Goal: Download file/media

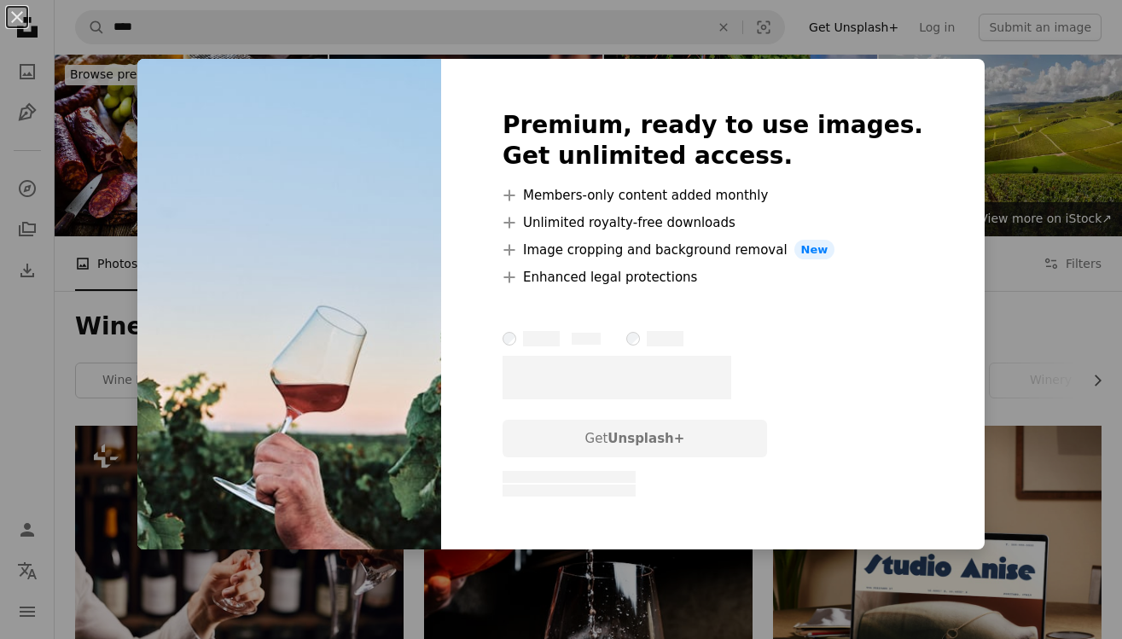
scroll to position [827, 0]
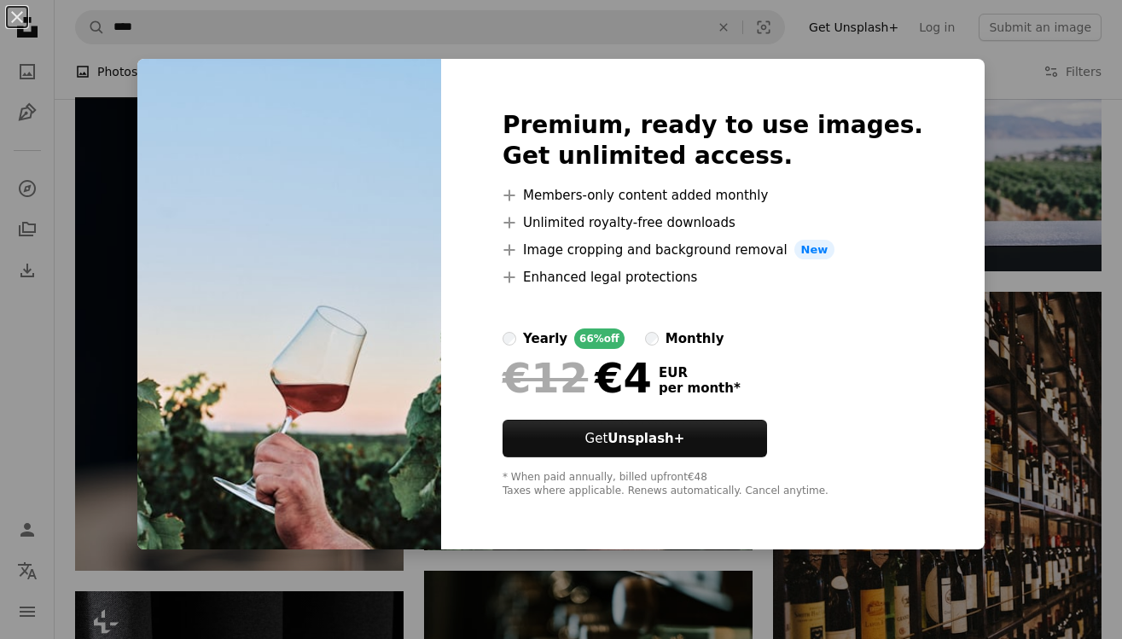
click at [138, 210] on div "An X shape Premium, ready to use images. Get unlimited access. A plus sign Memb…" at bounding box center [561, 319] width 1122 height 639
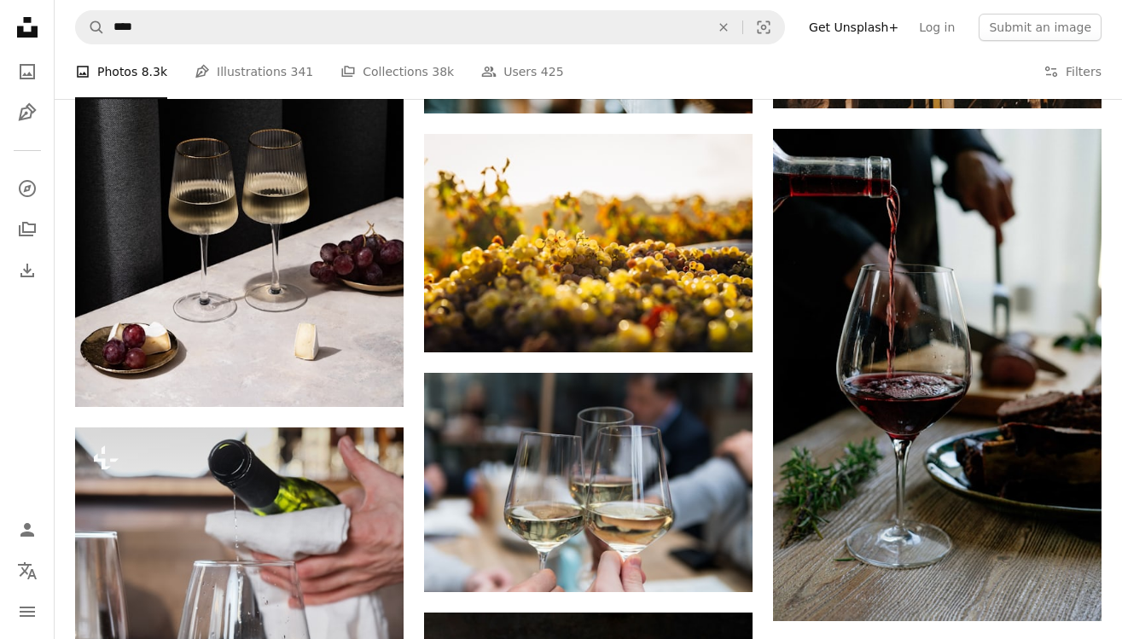
scroll to position [1504, 0]
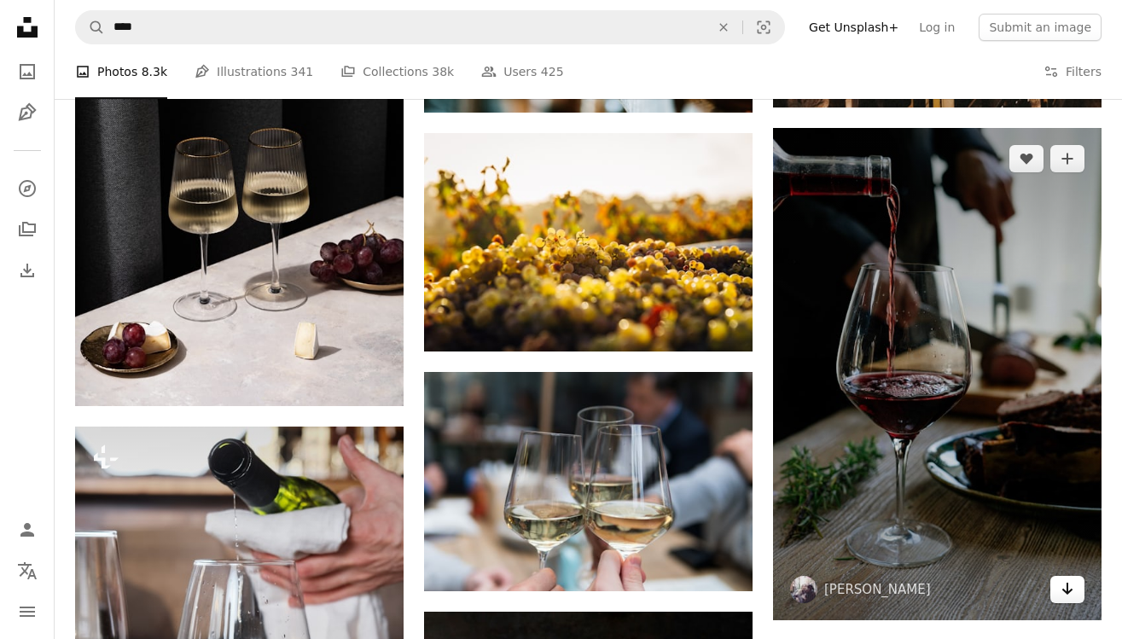
click at [1068, 595] on icon "Arrow pointing down" at bounding box center [1067, 588] width 14 height 20
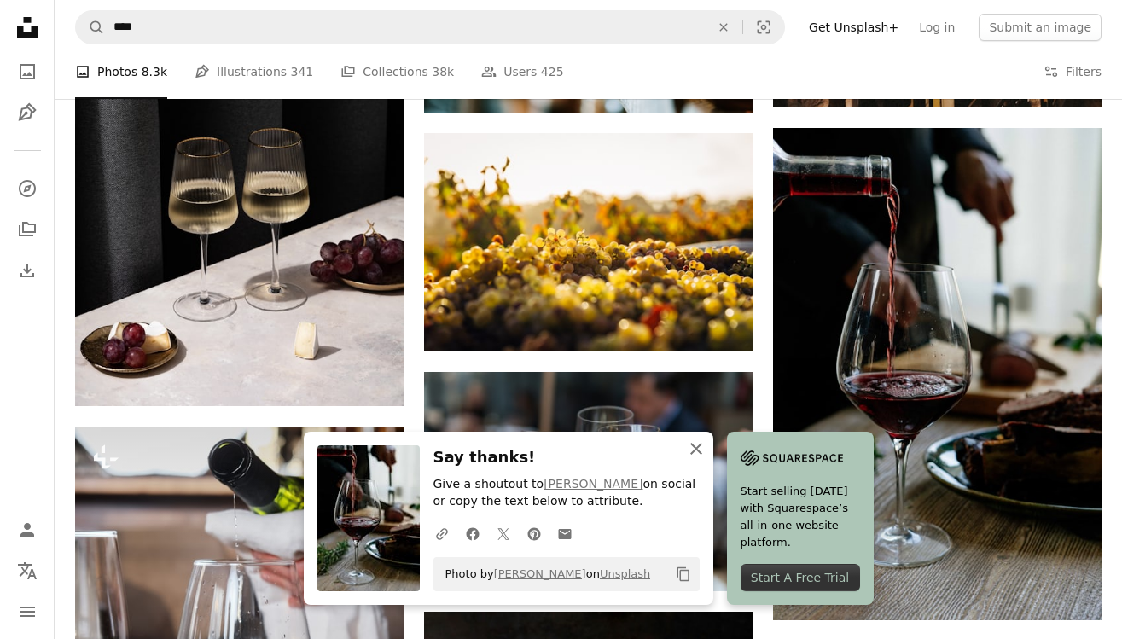
click at [698, 448] on icon "An X shape" at bounding box center [696, 449] width 20 height 20
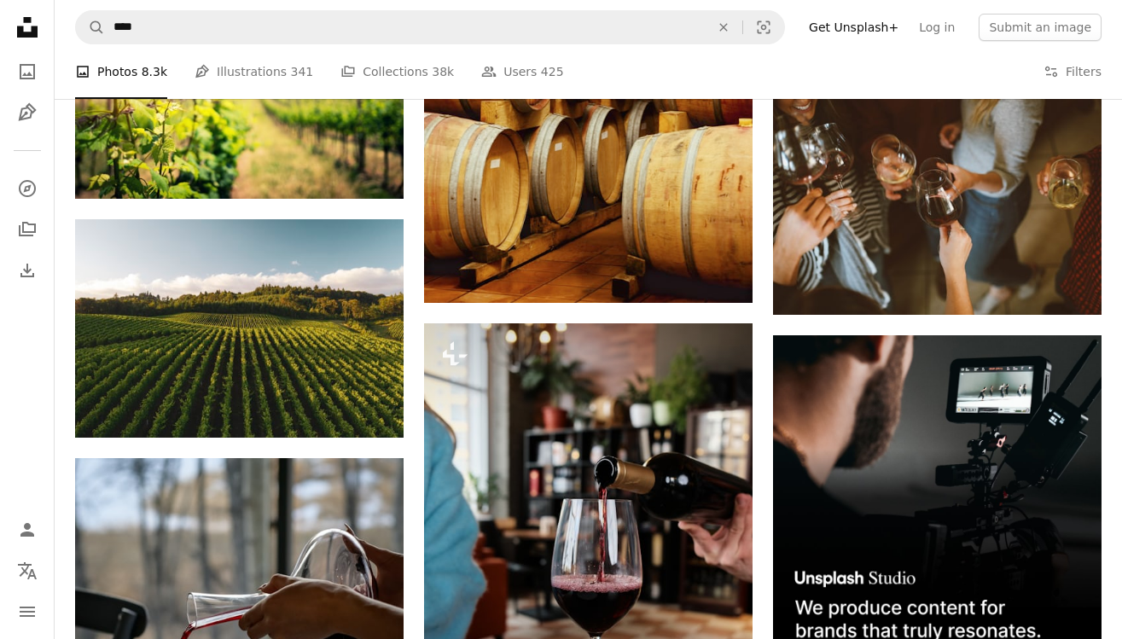
scroll to position [5976, 0]
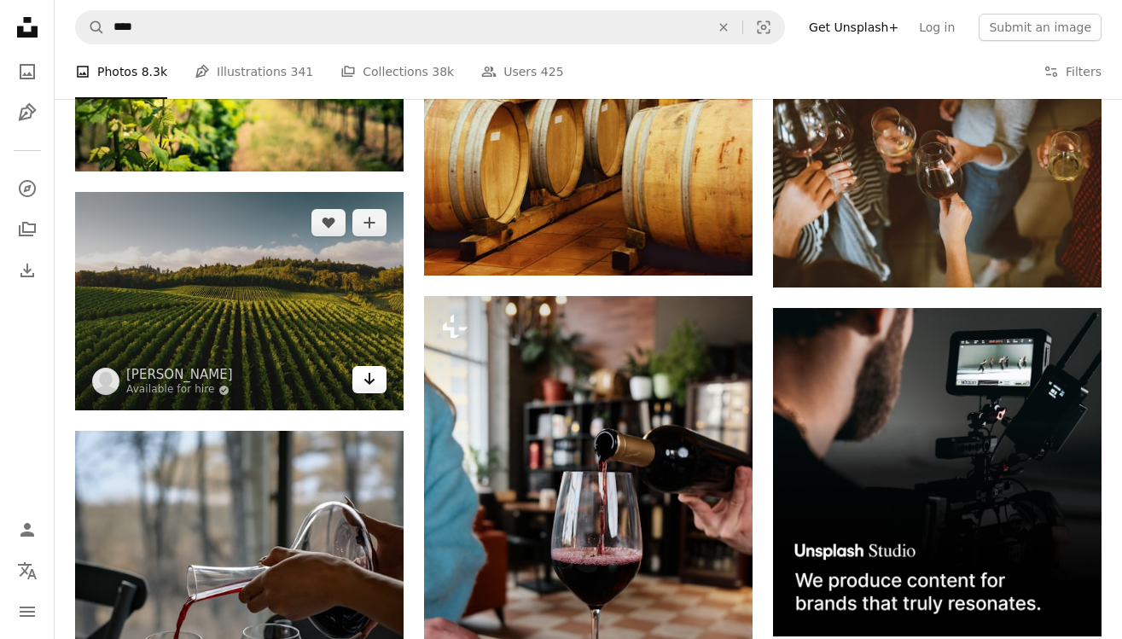
click at [369, 382] on icon "Download" at bounding box center [369, 379] width 11 height 12
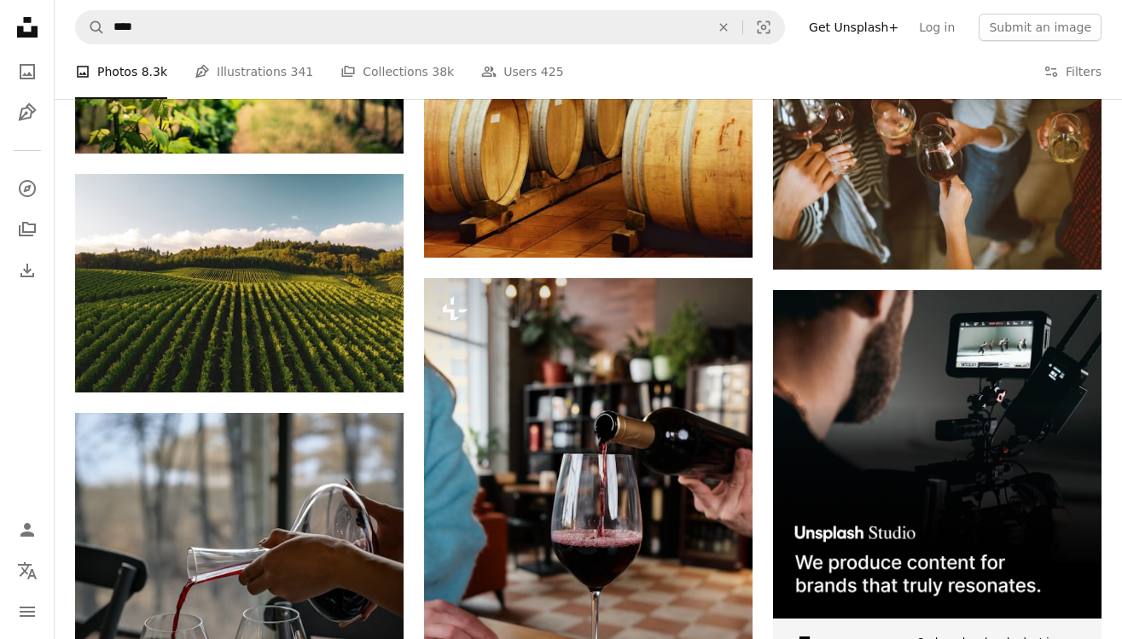
scroll to position [5992, 0]
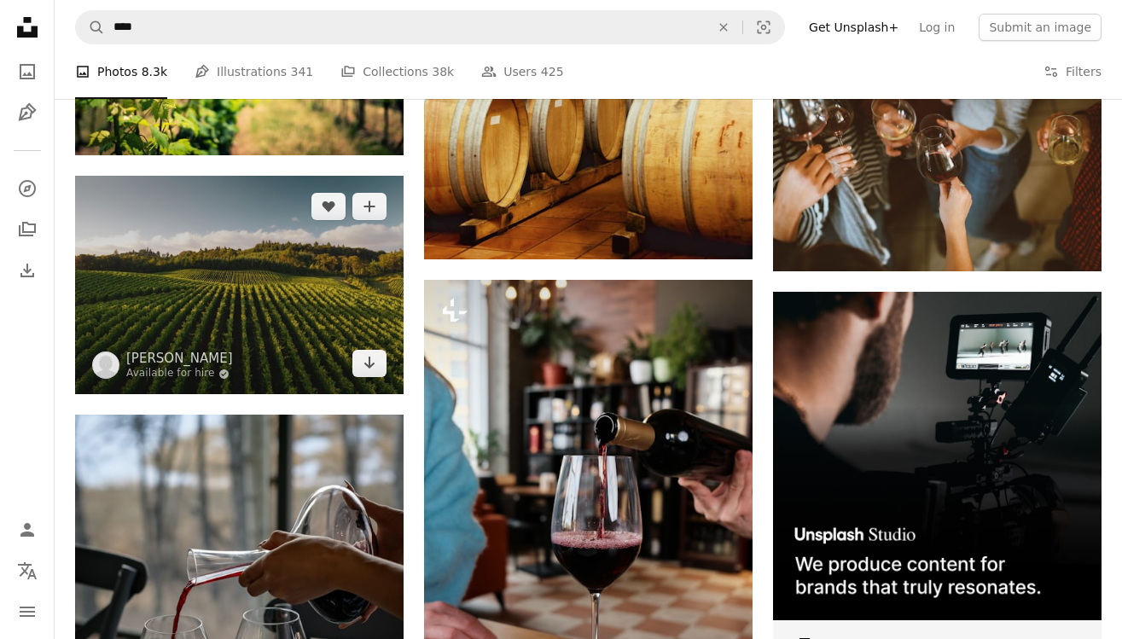
click at [309, 334] on img at bounding box center [239, 285] width 328 height 218
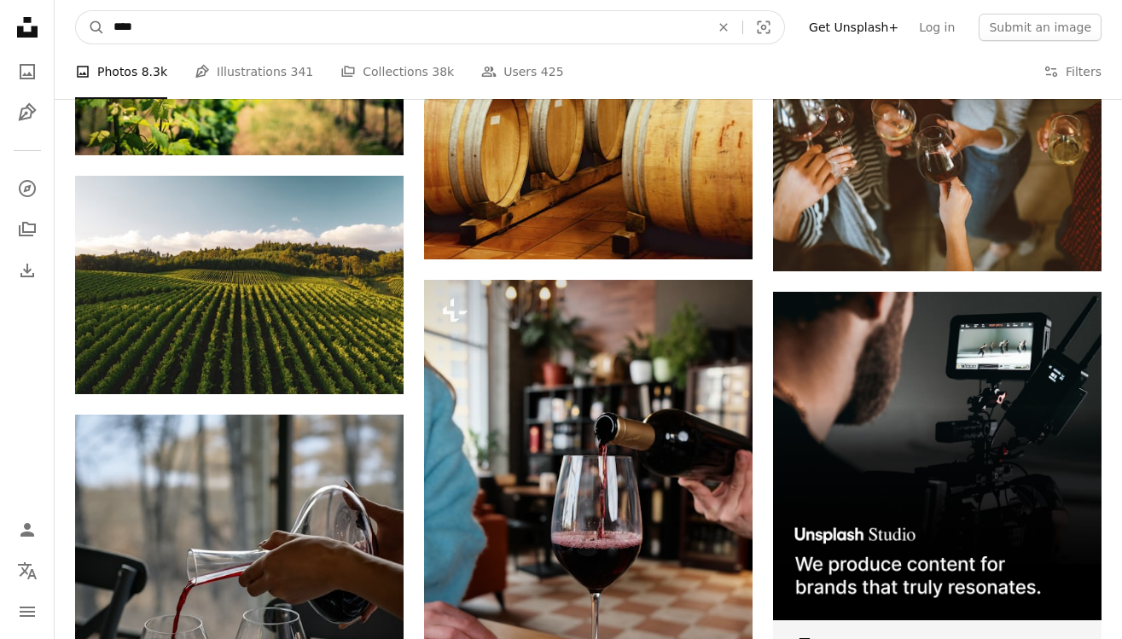
click at [139, 29] on input "****" at bounding box center [405, 27] width 600 height 32
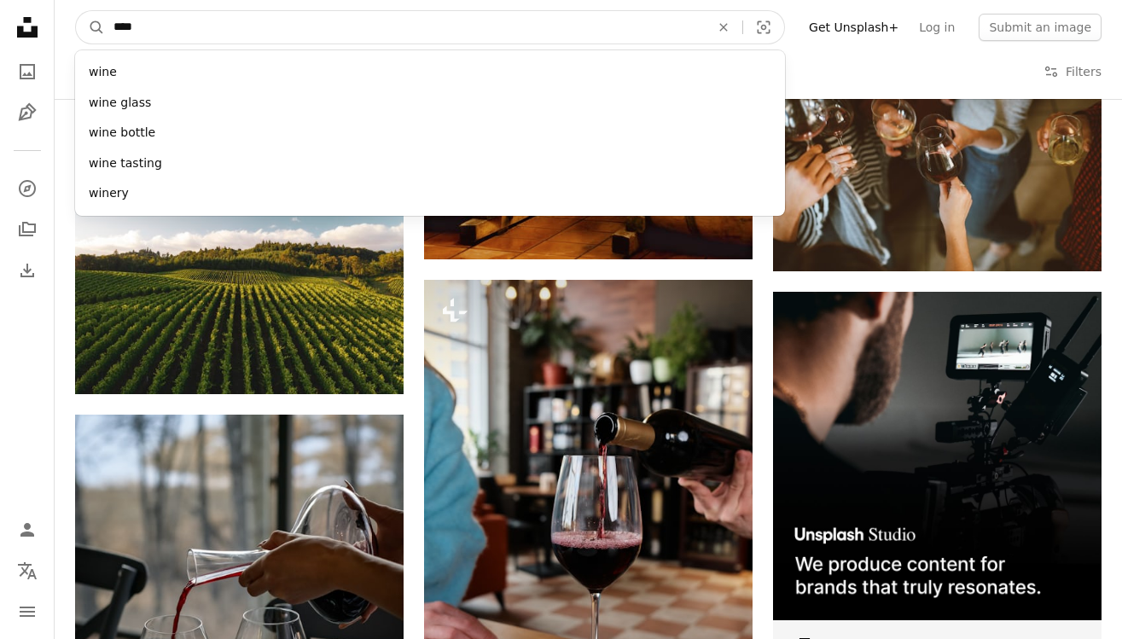
click at [124, 30] on input "****" at bounding box center [405, 27] width 600 height 32
type input "********"
click button "A magnifying glass" at bounding box center [90, 27] width 29 height 32
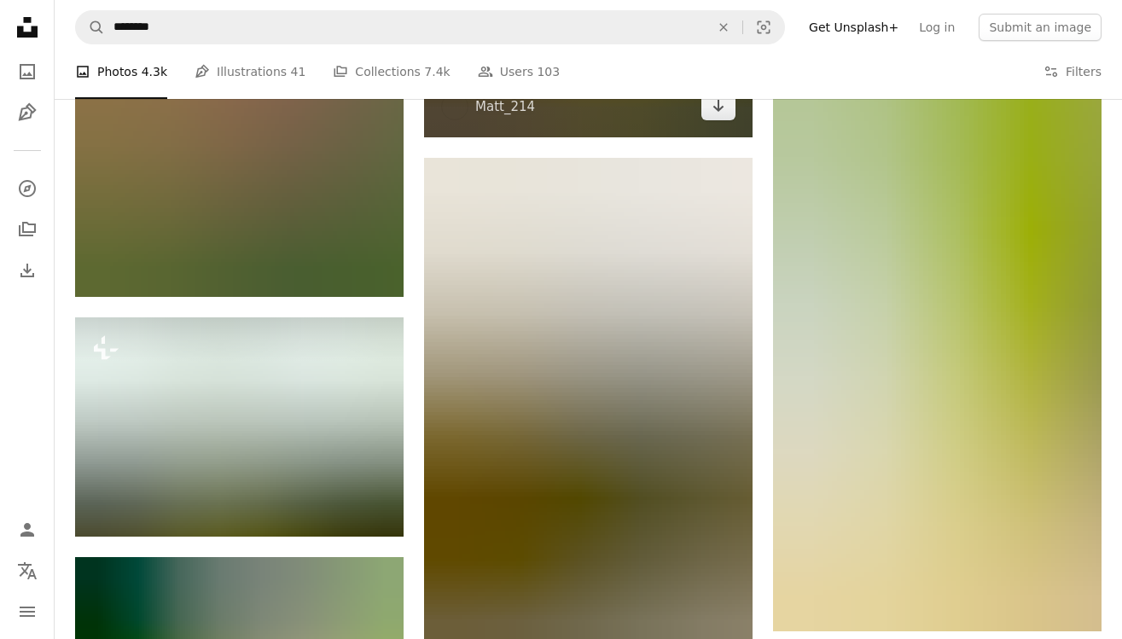
scroll to position [9332, 0]
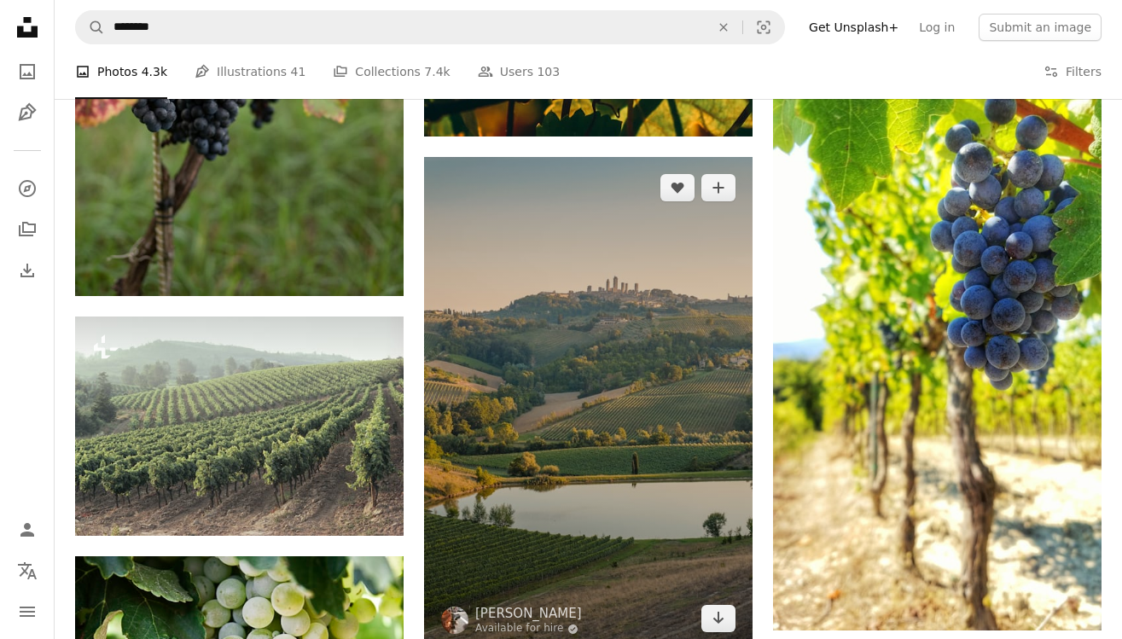
click at [607, 319] on img at bounding box center [588, 403] width 328 height 493
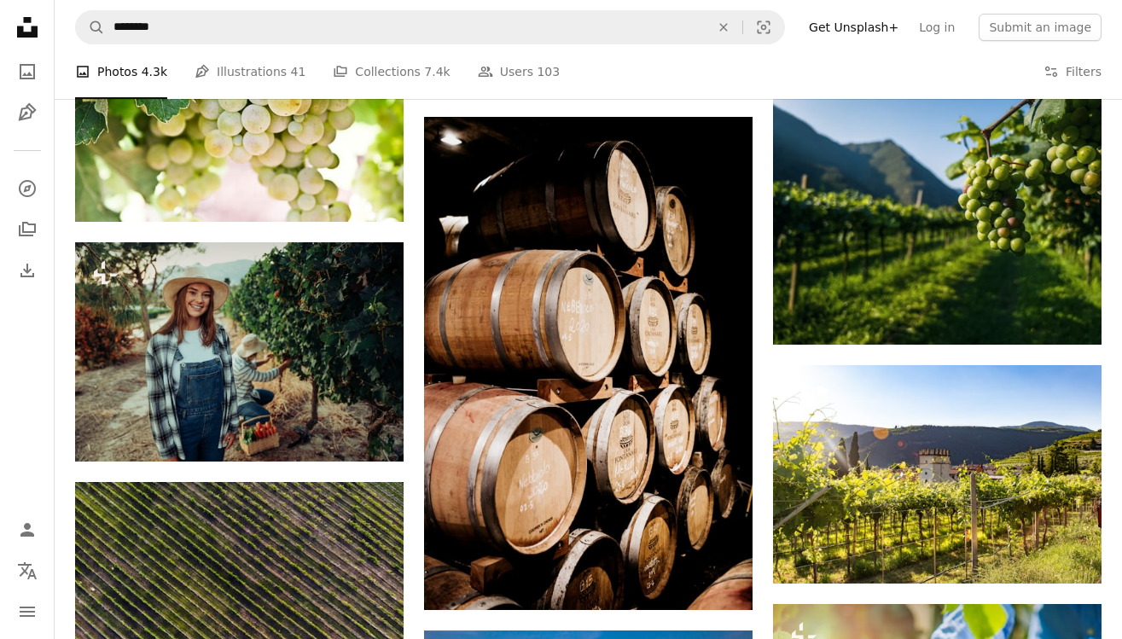
scroll to position [9881, 0]
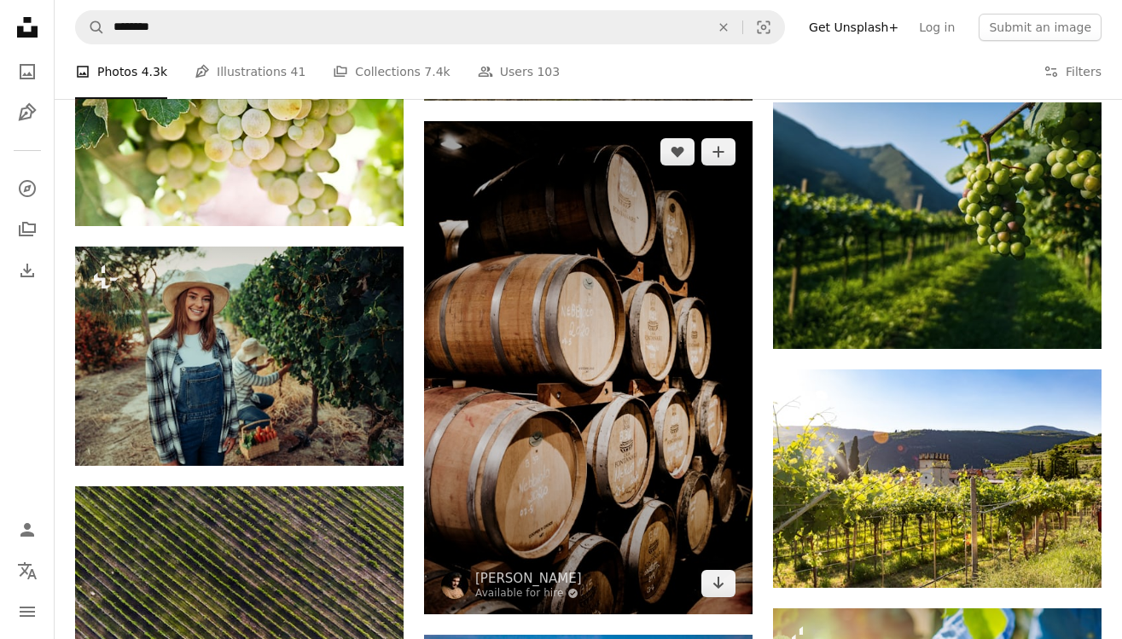
click at [587, 484] on img at bounding box center [588, 367] width 328 height 493
